Goal: Information Seeking & Learning: Learn about a topic

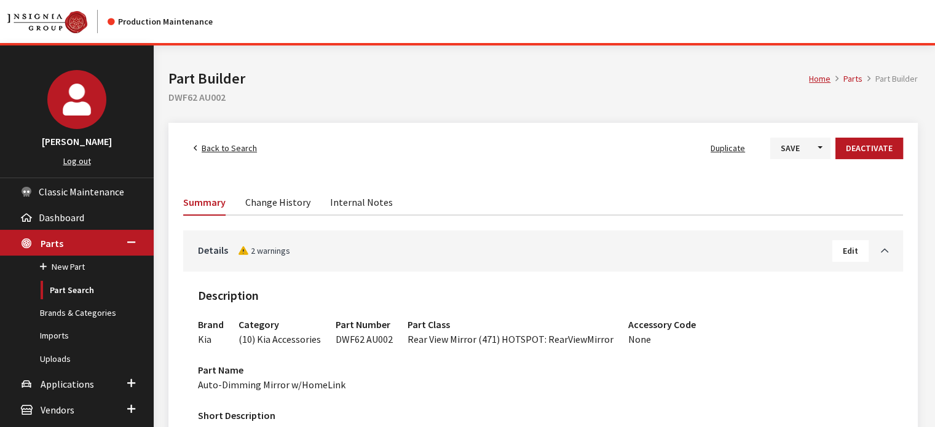
click at [229, 145] on span "Back to Search" at bounding box center [229, 148] width 55 height 11
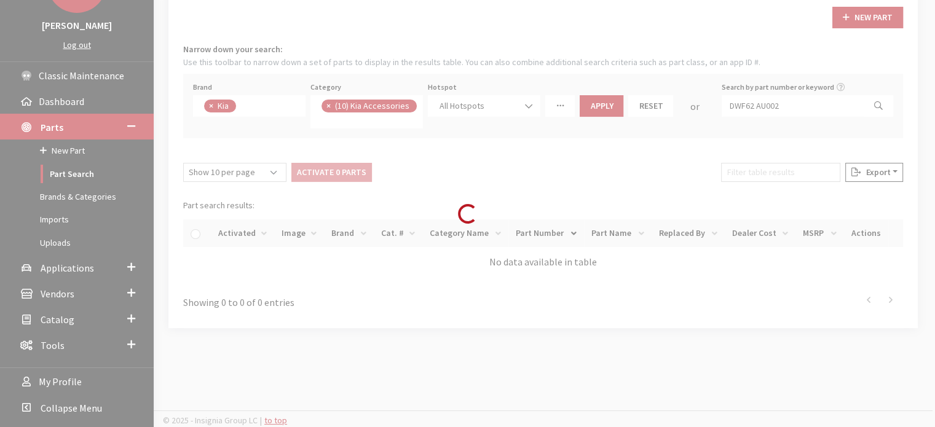
scroll to position [122, 0]
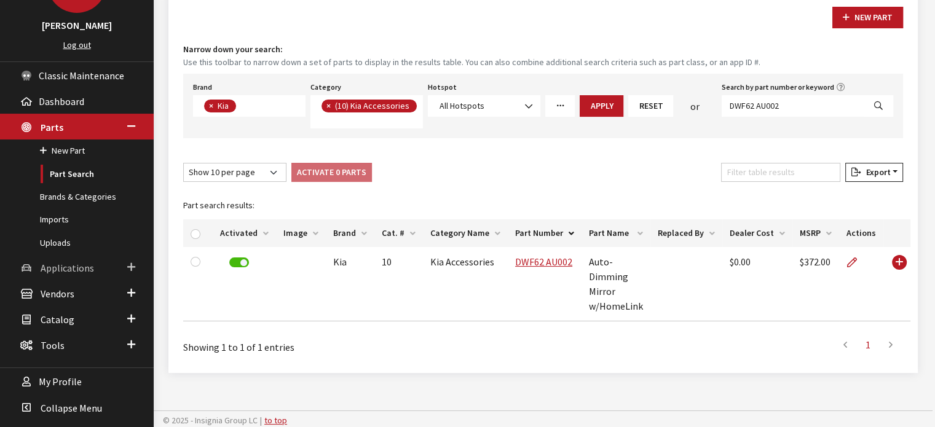
click at [55, 267] on span "Applications" at bounding box center [67, 268] width 53 height 12
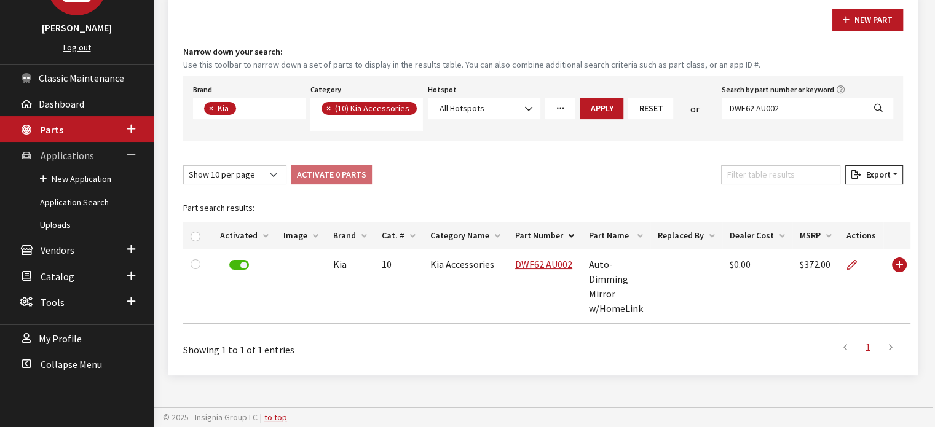
scroll to position [113, 0]
click at [87, 201] on link "Application Search" at bounding box center [77, 203] width 154 height 23
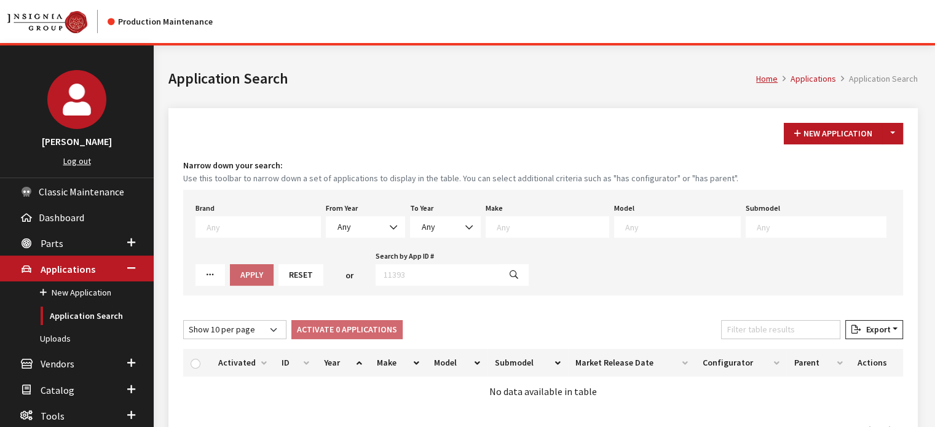
click at [214, 225] on textarea "Search" at bounding box center [264, 226] width 114 height 11
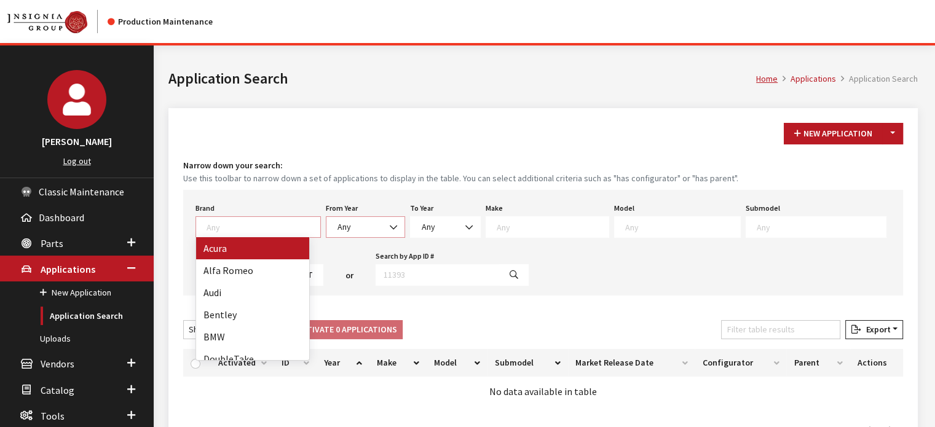
click at [368, 215] on div "From Year Any 2026 2025 2024 2023 2022 2021 2020 2019 2018 2017 2016 2015 2014 …" at bounding box center [365, 219] width 84 height 38
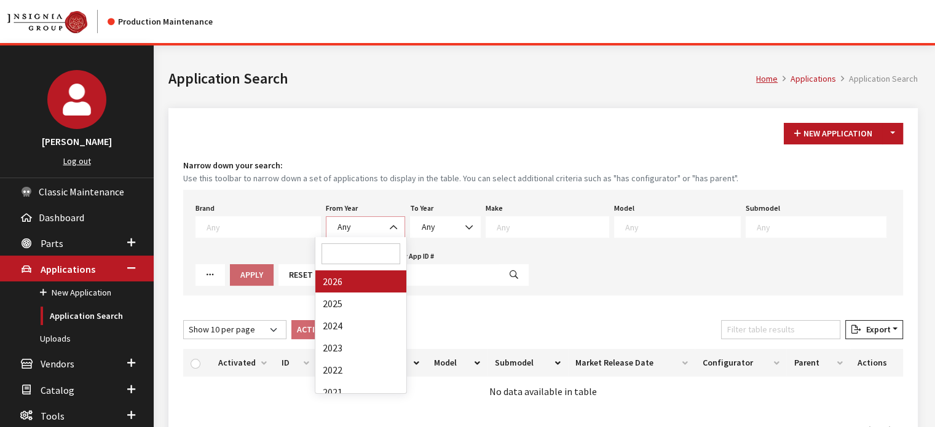
scroll to position [1, 0]
select select "2026"
select select
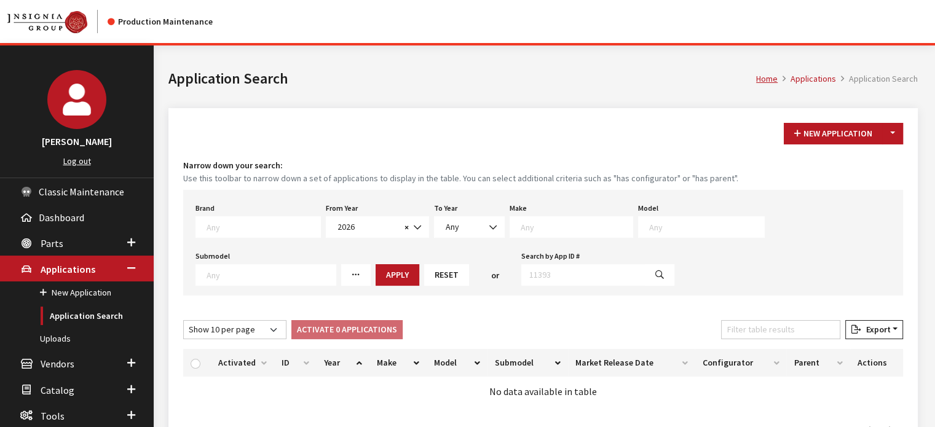
click at [528, 213] on div "Make Any Acura Buick Cadillac Chevrolet DEFENDER DISCOVERY GMC Honda Hyundai Ja…" at bounding box center [571, 219] width 128 height 38
click at [521, 226] on textarea "Search" at bounding box center [577, 226] width 112 height 11
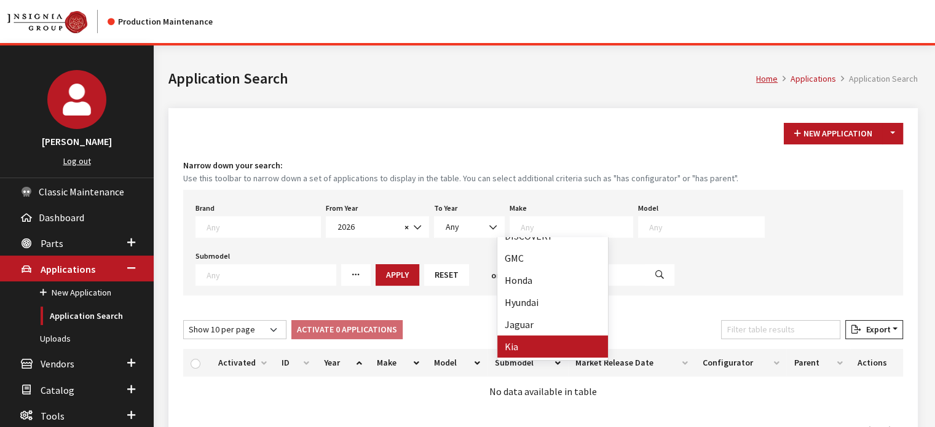
drag, startPoint x: 521, startPoint y: 336, endPoint x: 521, endPoint y: 344, distance: 7.4
select select "31"
select select
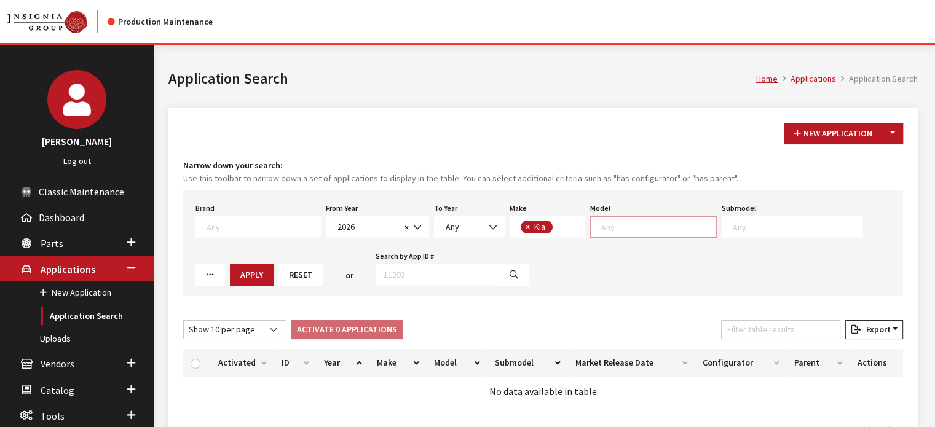
click at [612, 232] on span at bounding box center [653, 227] width 127 height 22
click at [588, 114] on div "New Application Toggle Dropdown New From Existing... Narrow down your search: U…" at bounding box center [542, 283] width 749 height 350
click at [601, 231] on textarea "Search" at bounding box center [658, 226] width 115 height 11
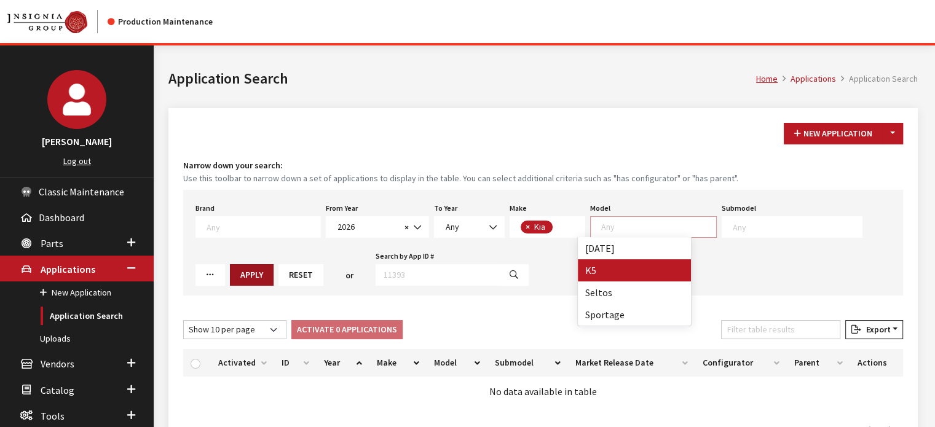
click at [230, 278] on button "Apply" at bounding box center [252, 275] width 44 height 22
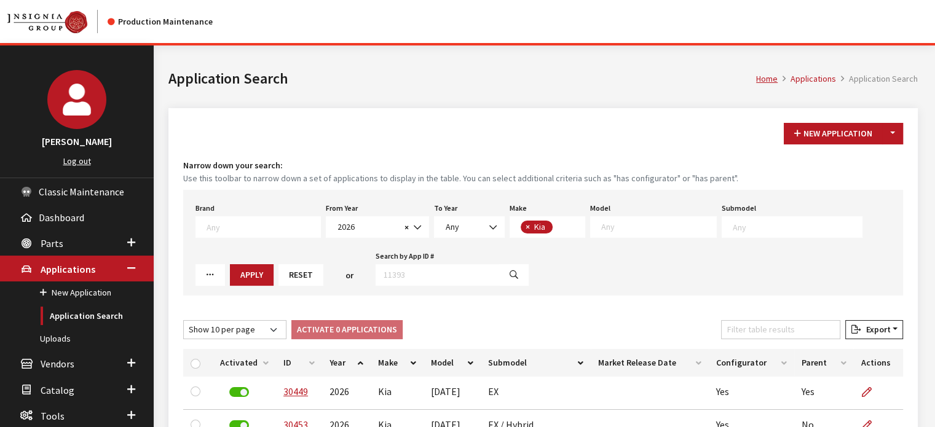
click at [605, 224] on textarea "Search" at bounding box center [658, 226] width 115 height 11
